Goal: Communication & Community: Answer question/provide support

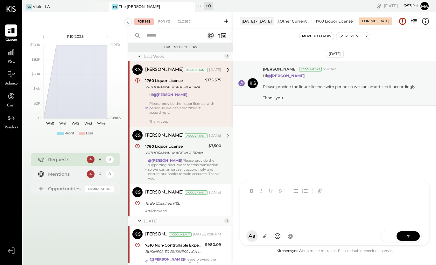
scroll to position [23, 0]
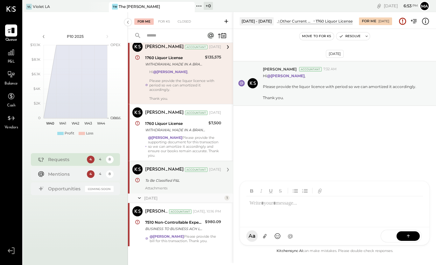
click at [188, 184] on div "To Be Classified P&L" at bounding box center [182, 181] width 74 height 8
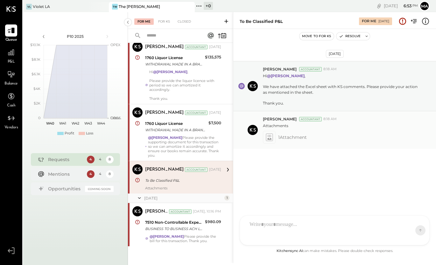
click at [268, 138] on icon at bounding box center [269, 137] width 7 height 7
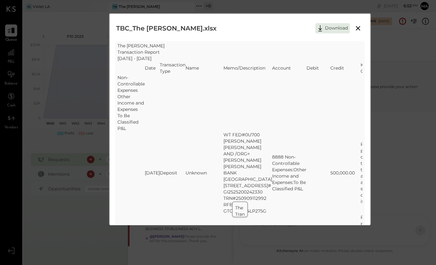
click at [356, 29] on icon at bounding box center [358, 28] width 4 height 4
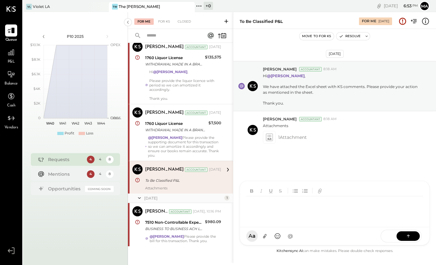
click at [279, 227] on div at bounding box center [334, 204] width 189 height 46
click at [310, 205] on div "**********" at bounding box center [334, 209] width 177 height 25
click at [408, 234] on icon at bounding box center [408, 236] width 6 height 6
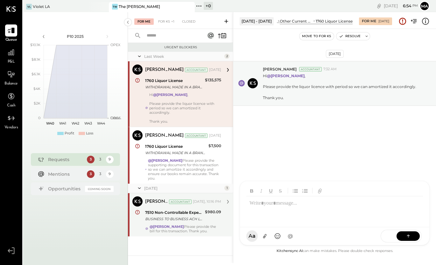
click at [185, 212] on div "7510 Non-Controllable Expenses:Property Expenses:Electricity" at bounding box center [174, 213] width 58 height 6
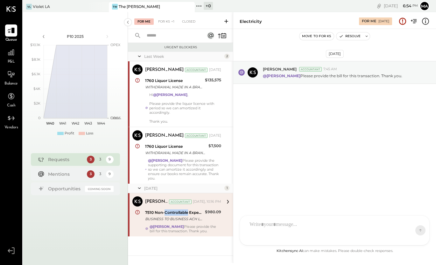
click at [185, 212] on div "7510 Non-Controllable Expenses:Property Expenses:Electricity" at bounding box center [174, 213] width 58 height 6
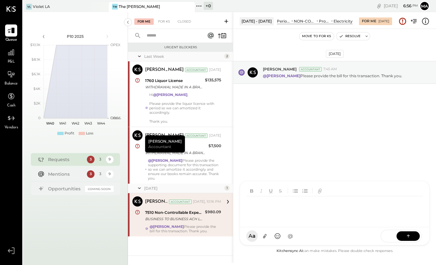
click at [261, 222] on div at bounding box center [328, 209] width 165 height 25
click at [255, 204] on div at bounding box center [334, 209] width 177 height 25
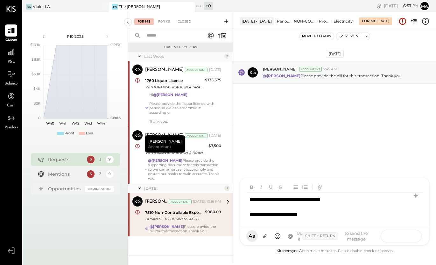
click at [405, 233] on button at bounding box center [407, 236] width 23 height 10
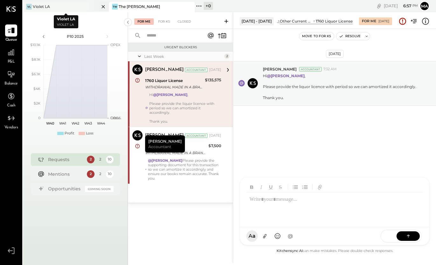
click at [47, 5] on div "Violet LA" at bounding box center [41, 6] width 17 height 5
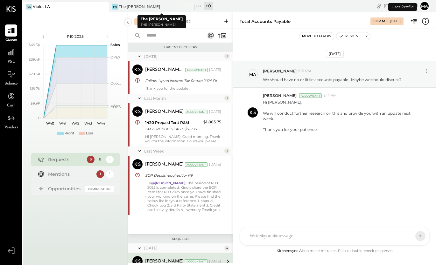
scroll to position [122, 0]
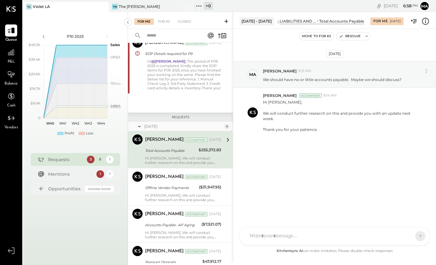
click at [54, 4] on div "VL Violet LA" at bounding box center [61, 7] width 76 height 6
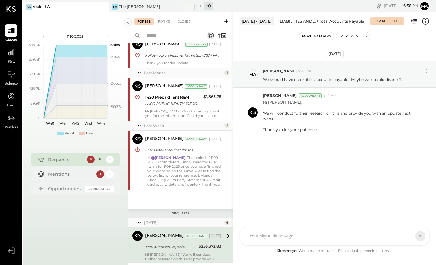
scroll to position [27, 0]
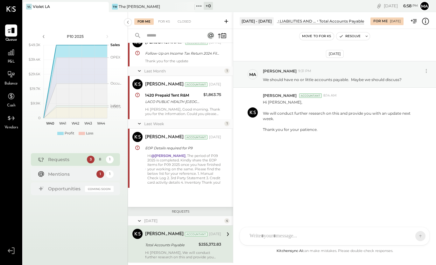
click at [165, 108] on div "Hi [PERSON_NAME], Good morning. Thank you for the information. Could you please…" at bounding box center [183, 111] width 76 height 9
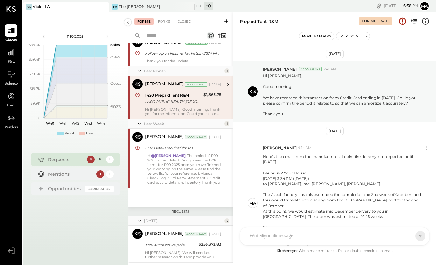
scroll to position [481, 0]
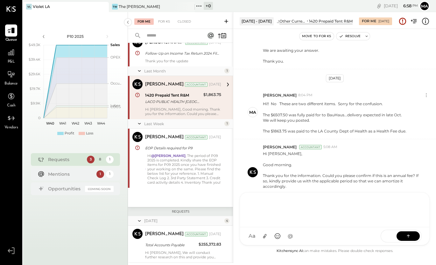
click at [282, 237] on div "NS [PERSON_NAME] G gm CR [PERSON_NAME] R [PERSON_NAME] A agm M [PERSON_NAME] S …" at bounding box center [335, 218] width 190 height 53
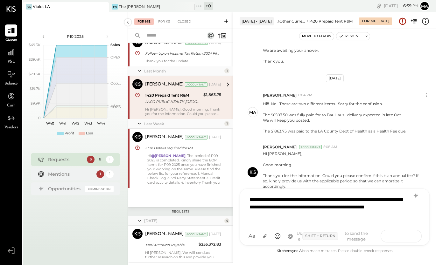
click at [404, 234] on button at bounding box center [407, 236] width 23 height 10
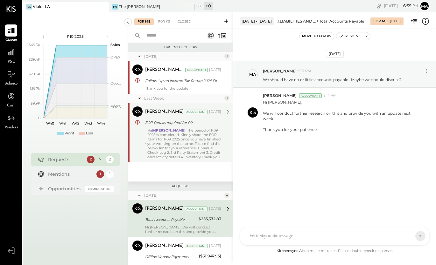
click at [185, 131] on div "Hi @[PERSON_NAME] , The period of P09 2025 is completed. Kindly share the EOP i…" at bounding box center [184, 143] width 74 height 31
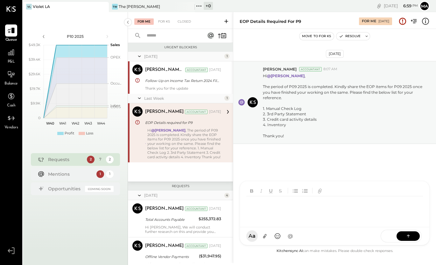
click at [270, 234] on div "NS [PERSON_NAME] G gm CR [PERSON_NAME] R [PERSON_NAME] A agm M [PERSON_NAME] S …" at bounding box center [335, 213] width 190 height 65
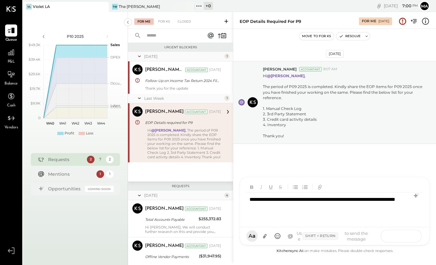
click at [403, 234] on button at bounding box center [407, 236] width 23 height 10
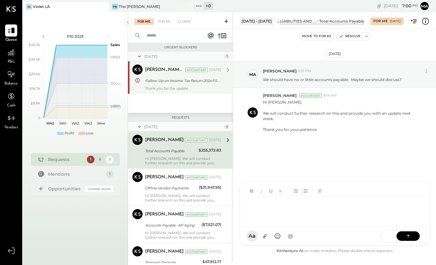
click at [187, 87] on div "Thank you for the update" at bounding box center [183, 88] width 76 height 4
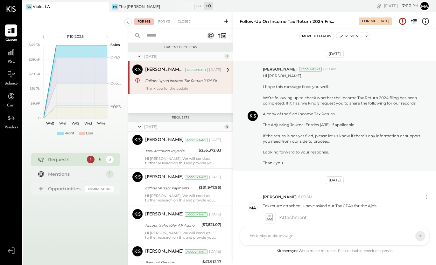
scroll to position [281, 0]
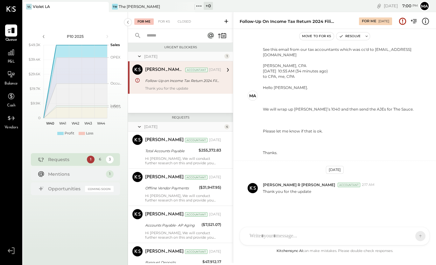
click at [12, 64] on span "P&L" at bounding box center [11, 62] width 7 height 6
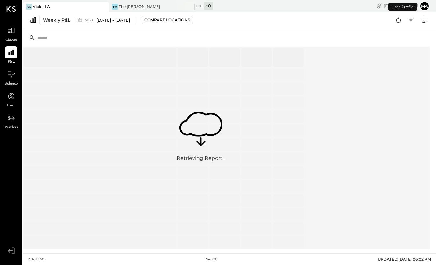
click at [55, 22] on div "Weekly P&L" at bounding box center [56, 20] width 27 height 6
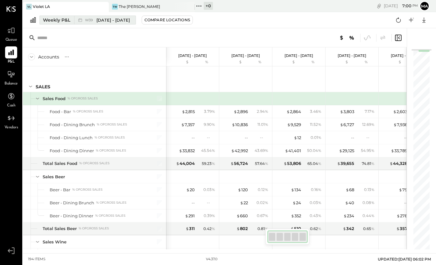
click at [61, 24] on button "Weekly P&L W39 [DATE] - [DATE]" at bounding box center [87, 20] width 96 height 9
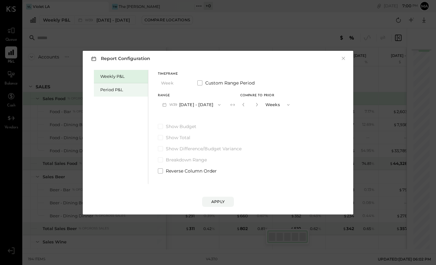
click at [103, 90] on div "Period P&L" at bounding box center [122, 90] width 45 height 6
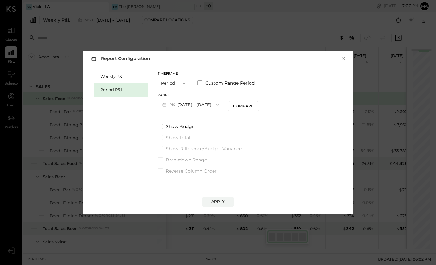
click at [183, 84] on icon "button" at bounding box center [183, 83] width 5 height 5
click at [179, 84] on div "Period" at bounding box center [173, 83] width 31 height 11
click at [171, 105] on span "P10" at bounding box center [173, 104] width 8 height 5
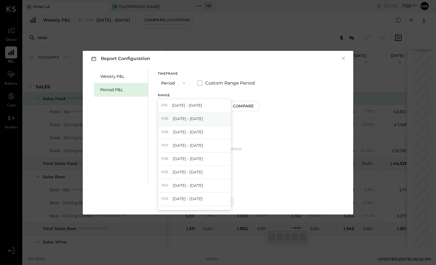
click at [175, 119] on span "[DATE] - [DATE]" at bounding box center [188, 118] width 30 height 5
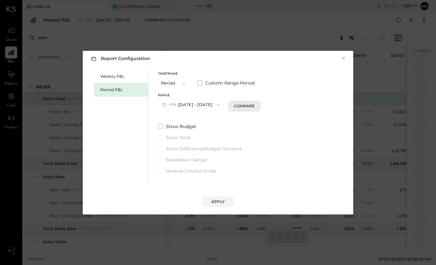
click at [235, 108] on div "Compare" at bounding box center [244, 105] width 21 height 5
click at [254, 106] on icon "button" at bounding box center [256, 105] width 4 height 4
type input "*"
click at [158, 127] on span at bounding box center [160, 126] width 5 height 5
click at [219, 201] on div "Apply" at bounding box center [217, 201] width 13 height 5
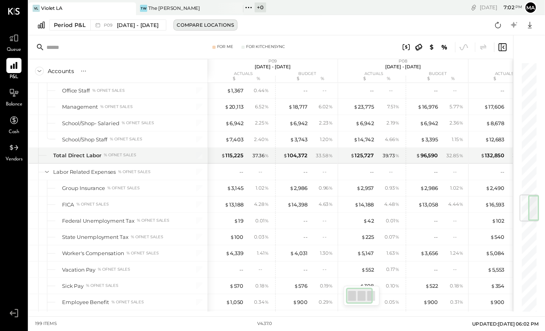
scroll to position [769, 0]
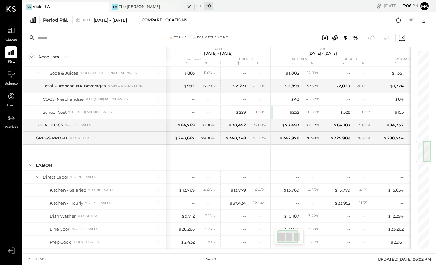
click at [129, 8] on div "The [PERSON_NAME]" at bounding box center [139, 6] width 41 height 5
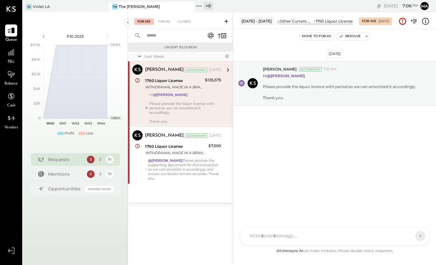
click at [163, 97] on div "Hi @[PERSON_NAME] , Please provide the liquor licence with period so we can amo…" at bounding box center [185, 108] width 72 height 31
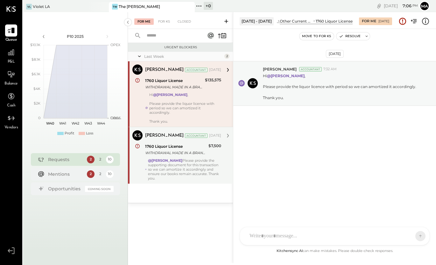
click at [169, 156] on div "1760 Liquor License WITHDRAWAL MADE IN A BRANCH/STORE" at bounding box center [175, 150] width 61 height 14
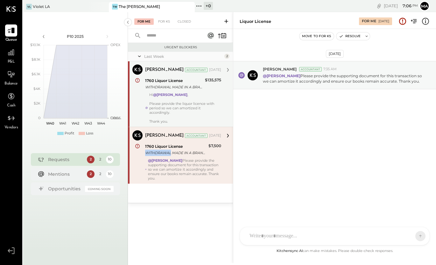
click at [169, 156] on div "1760 Liquor License WITHDRAWAL MADE IN A BRANCH/STORE" at bounding box center [175, 150] width 61 height 14
click at [169, 96] on strong "@[PERSON_NAME]" at bounding box center [170, 95] width 34 height 4
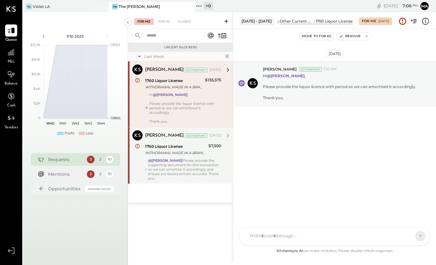
click at [192, 144] on div "1760 Liquor License" at bounding box center [175, 146] width 61 height 6
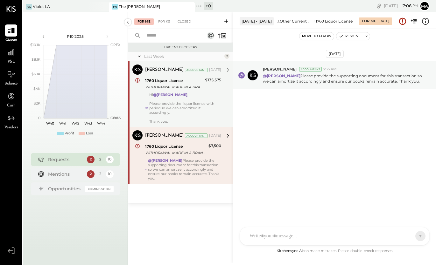
click at [192, 144] on div "1760 Liquor License" at bounding box center [175, 146] width 61 height 6
click at [225, 136] on icon at bounding box center [228, 136] width 8 height 8
click at [226, 136] on icon at bounding box center [228, 136] width 8 height 8
click at [178, 149] on div "1760 Liquor License" at bounding box center [175, 146] width 61 height 6
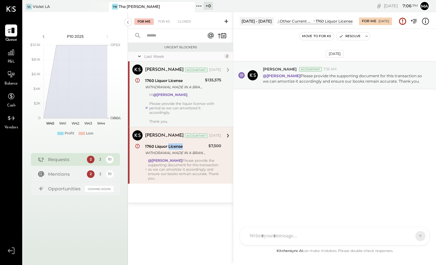
click at [178, 149] on div "1760 Liquor License" at bounding box center [175, 146] width 61 height 6
click at [170, 92] on div "[PERSON_NAME] Accountant [DATE] 1760 Liquor License WITHDRAWAL MADE IN A BRANCH…" at bounding box center [183, 94] width 76 height 59
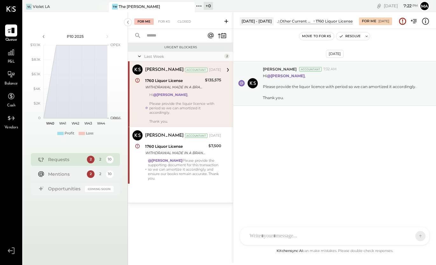
click at [271, 238] on div "CR [PERSON_NAME] R [PERSON_NAME] [PERSON_NAME] RS [PERSON_NAME] Use Shift + Ret…" at bounding box center [335, 236] width 190 height 18
click at [266, 236] on icon at bounding box center [264, 236] width 3 height 4
click at [282, 182] on div at bounding box center [334, 185] width 177 height 25
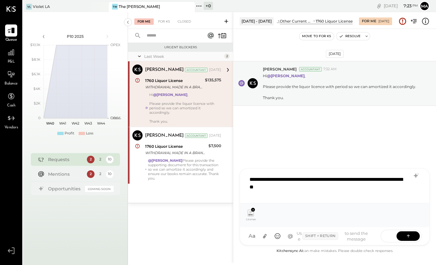
click at [275, 190] on div "**********" at bounding box center [334, 185] width 177 height 25
click at [343, 186] on div "**********" at bounding box center [334, 185] width 177 height 25
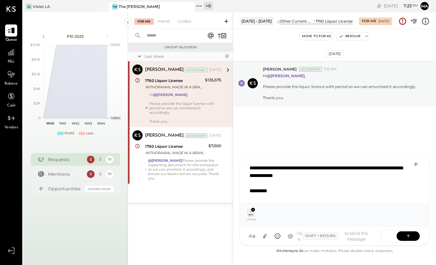
click at [317, 209] on div "License Details _ Alcoholic Beverage Control.pdf" at bounding box center [334, 216] width 179 height 14
click at [261, 237] on icon at bounding box center [264, 236] width 7 height 7
click at [408, 236] on icon at bounding box center [408, 236] width 0 height 3
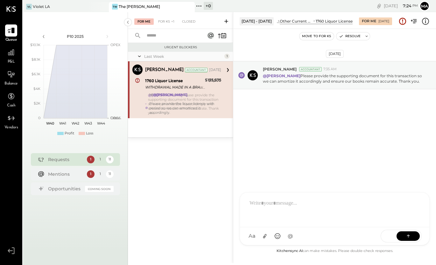
click at [172, 163] on div "Urgent Blockers Last Week 1 [PERSON_NAME] Accountant [PERSON_NAME] Accountant […" at bounding box center [180, 146] width 105 height 206
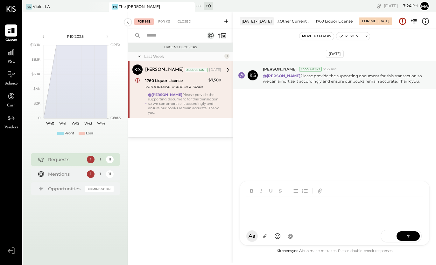
click at [255, 239] on div "CR [PERSON_NAME] R [PERSON_NAME] M [PERSON_NAME] RS [PERSON_NAME] MESSAGE SUGGE…" at bounding box center [335, 213] width 190 height 65
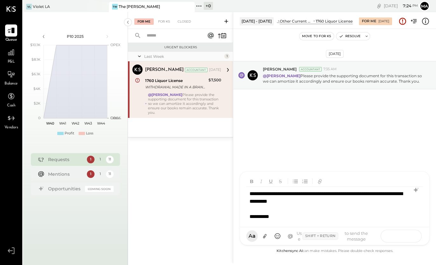
click at [414, 235] on button at bounding box center [407, 236] width 23 height 10
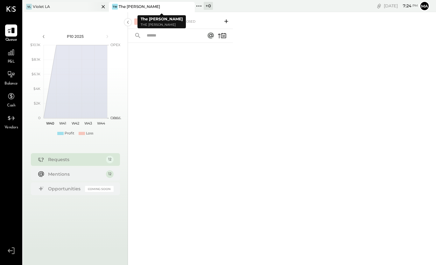
click at [92, 6] on div at bounding box center [98, 6] width 22 height 9
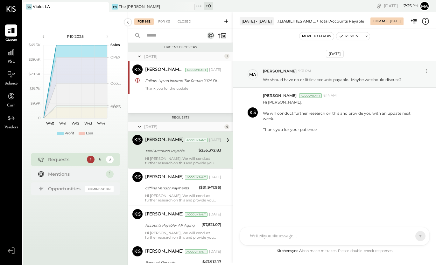
click at [411, 4] on div "User Profile" at bounding box center [402, 7] width 29 height 8
click at [421, 4] on button "Ma" at bounding box center [424, 6] width 10 height 10
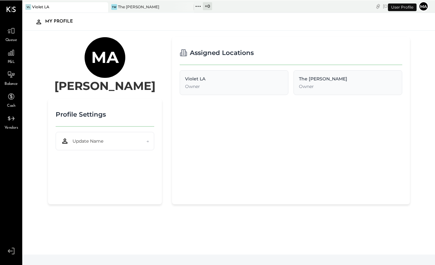
click at [422, 7] on button "Ma" at bounding box center [424, 6] width 10 height 10
click at [426, 7] on button "Ma" at bounding box center [424, 6] width 10 height 10
click at [425, 7] on button "Ma" at bounding box center [424, 6] width 10 height 10
click at [416, 6] on span "pm" at bounding box center [414, 5] width 5 height 4
click at [76, 5] on div "VL Violet LA" at bounding box center [60, 7] width 76 height 6
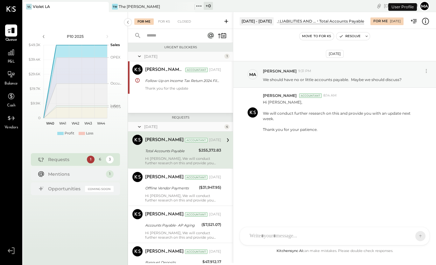
click at [422, 6] on button "Ma" at bounding box center [424, 6] width 10 height 10
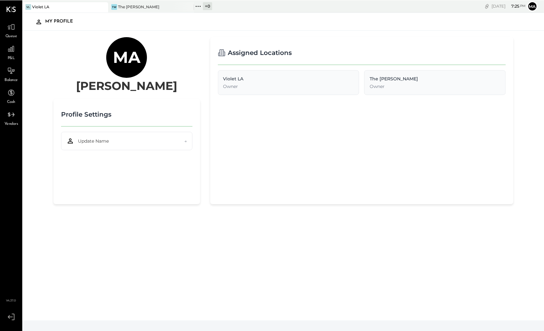
drag, startPoint x: 431, startPoint y: 0, endPoint x: 337, endPoint y: 170, distance: 194.8
click at [337, 170] on div "Assigned Locations Violet LA Owner The [PERSON_NAME] Owner" at bounding box center [361, 120] width 303 height 167
click at [197, 5] on icon at bounding box center [198, 6] width 8 height 8
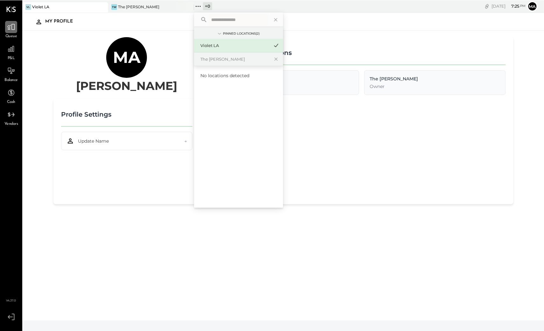
click at [14, 29] on icon at bounding box center [11, 27] width 8 height 6
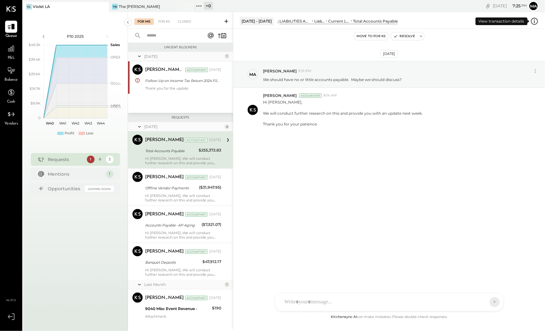
click at [435, 22] on icon at bounding box center [534, 21] width 7 height 7
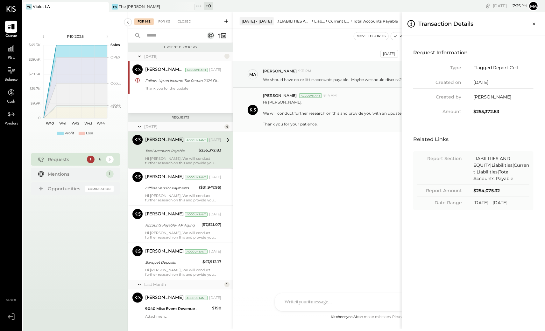
drag, startPoint x: 328, startPoint y: 174, endPoint x: 392, endPoint y: 129, distance: 77.9
click at [333, 169] on div "For Me For KS Closed Urgent Blockers [DATE] 1 [PERSON_NAME] R [PERSON_NAME] Acc…" at bounding box center [336, 170] width 417 height 317
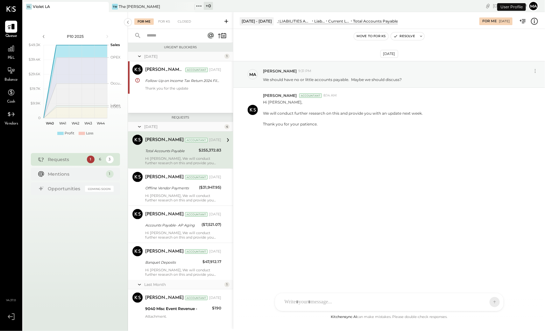
click at [435, 5] on button "Ma" at bounding box center [533, 6] width 10 height 10
